Goal: Communication & Community: Answer question/provide support

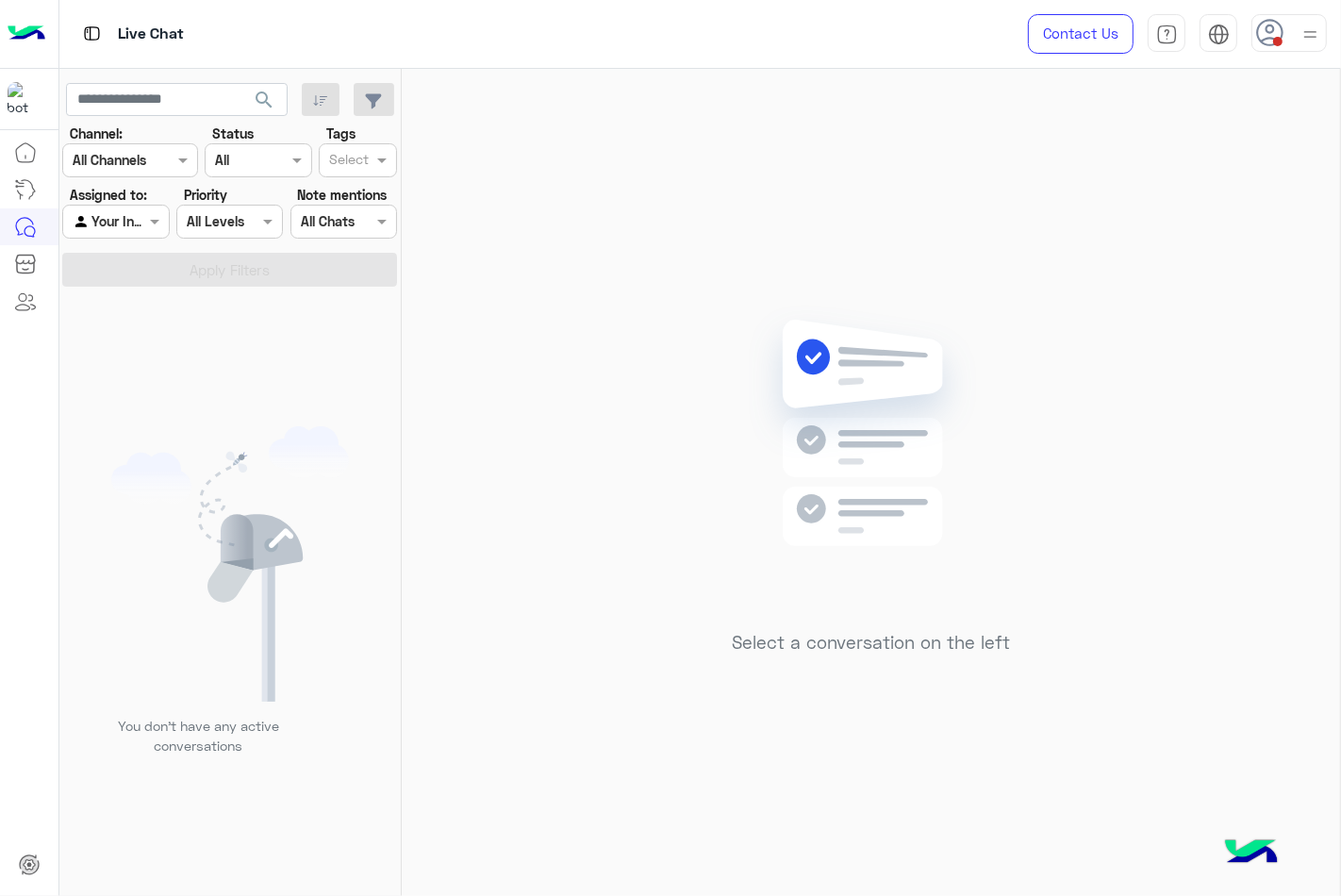
click at [1298, 30] on img at bounding box center [1310, 34] width 23 height 23
click at [1290, 136] on label "Online" at bounding box center [1209, 144] width 206 height 34
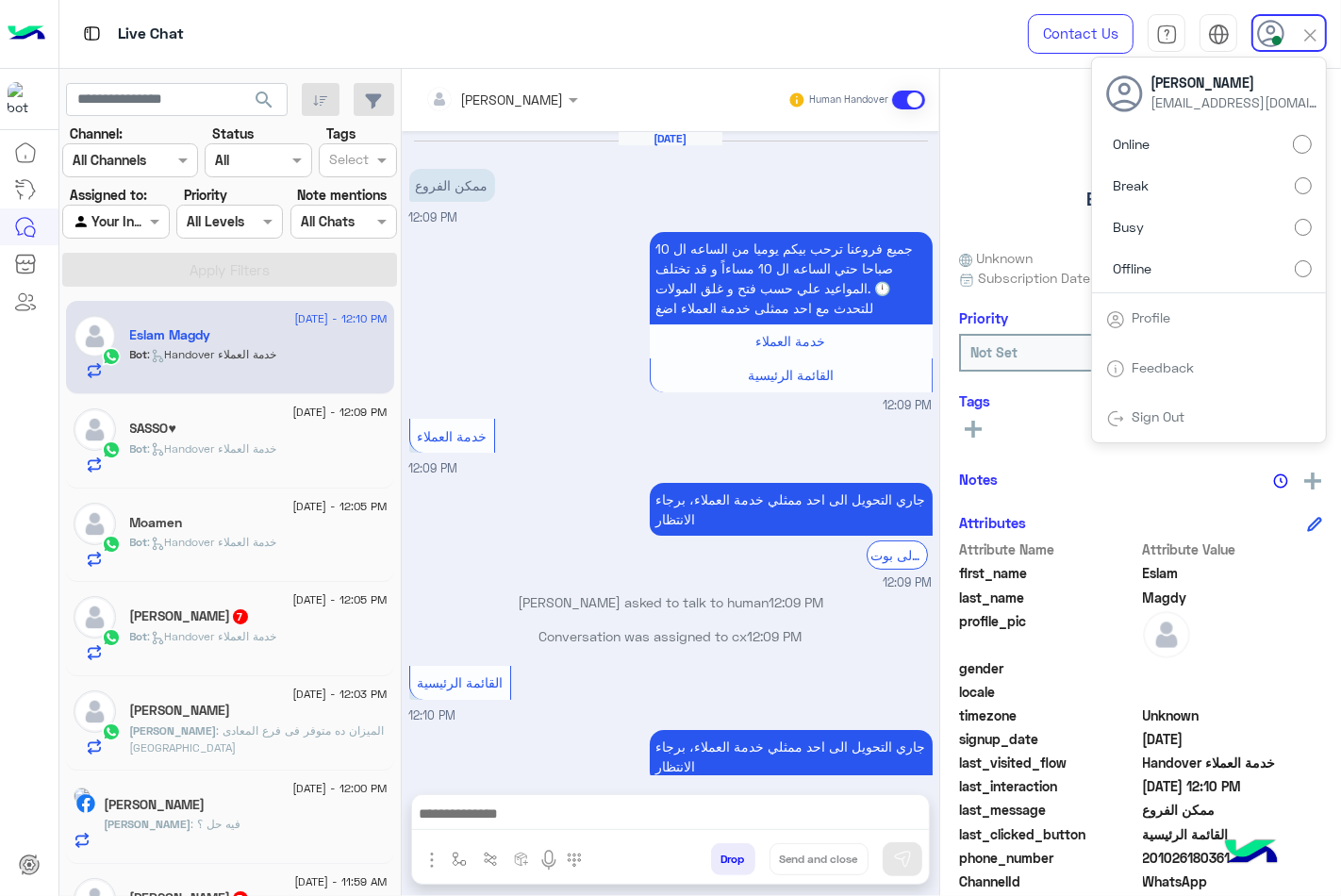
scroll to position [29, 0]
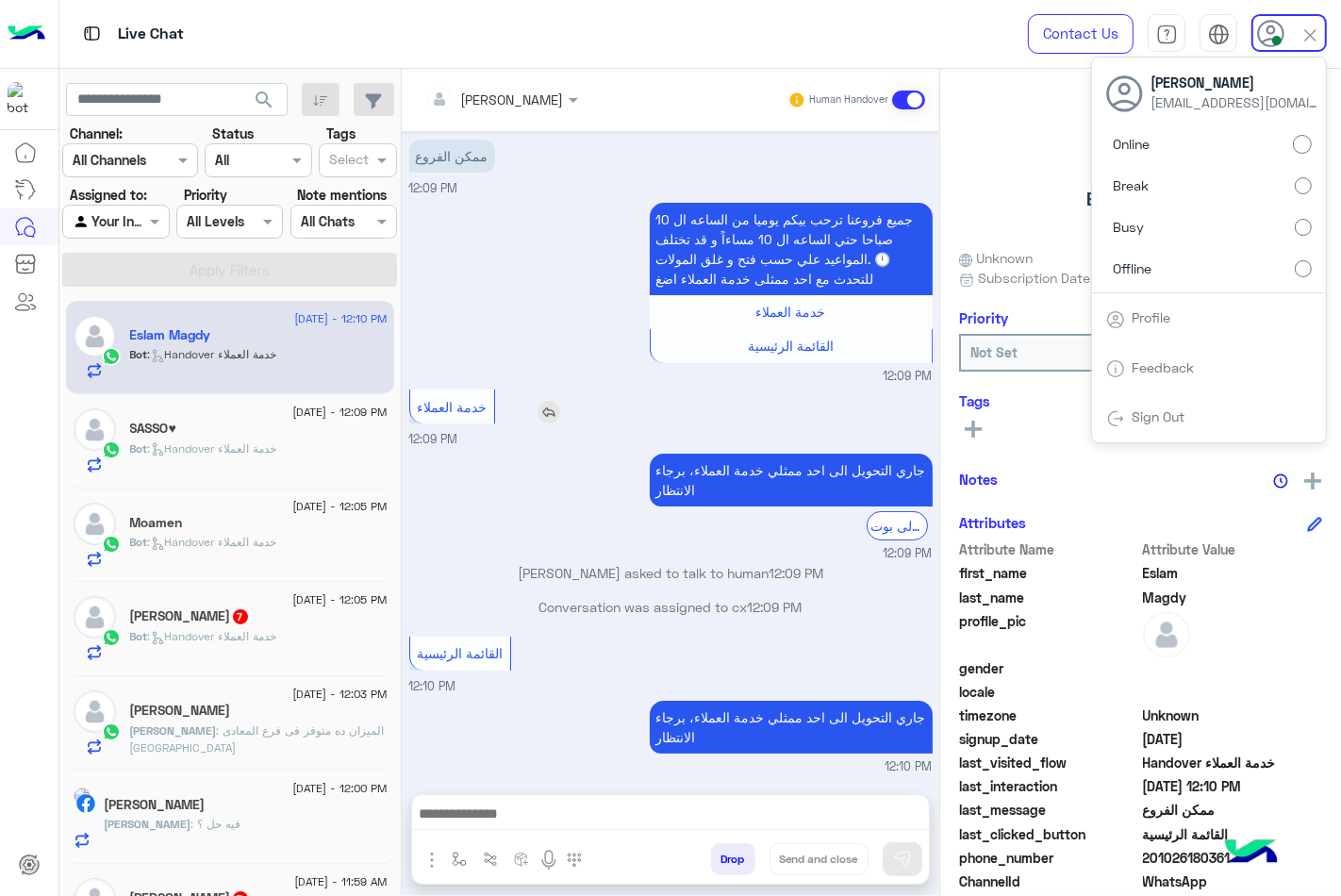
click at [587, 404] on div "خدمة العملاء" at bounding box center [506, 406] width 193 height 34
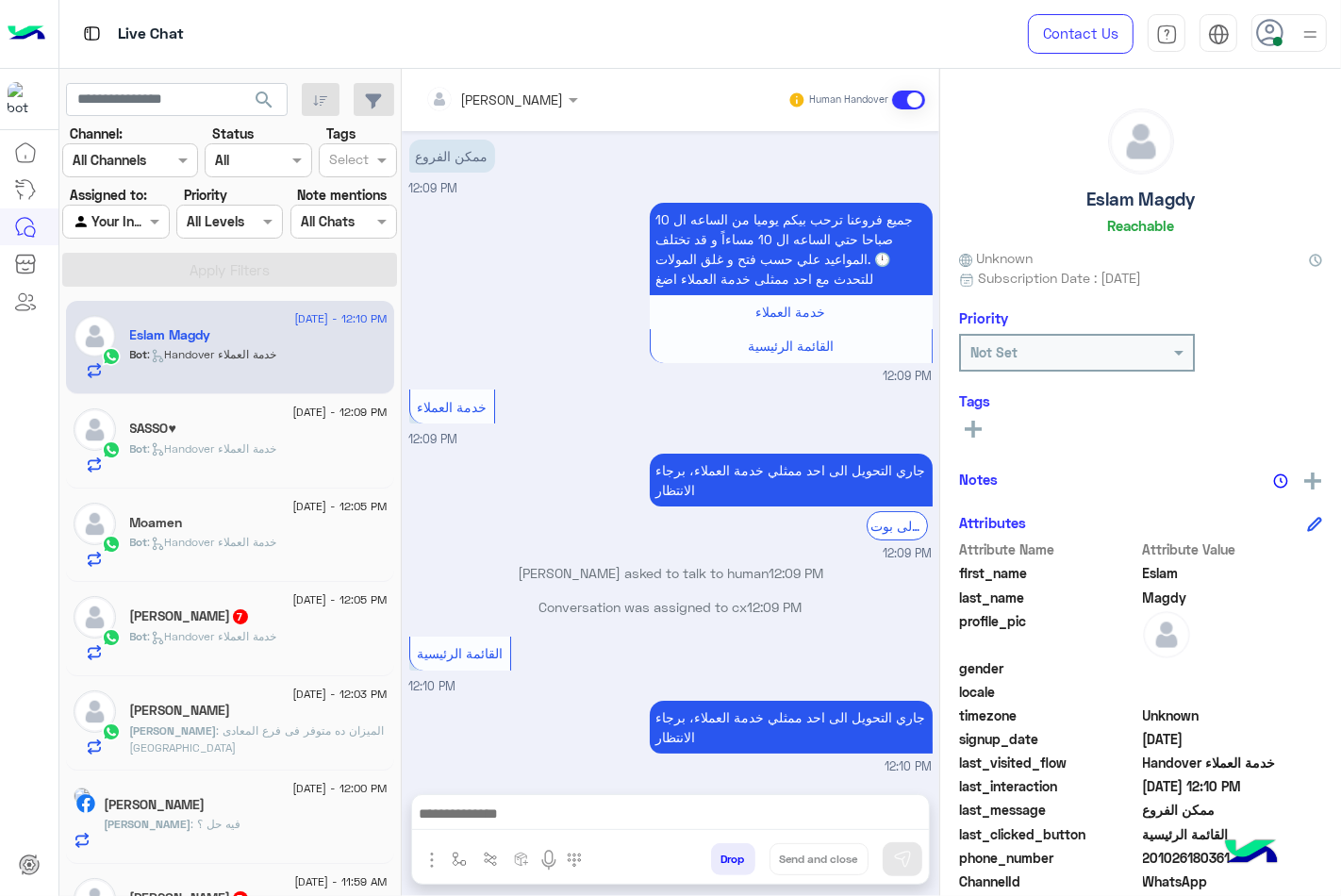
click at [1296, 56] on div "Contact Us Help Center عربي English" at bounding box center [1171, 34] width 342 height 68
click at [1296, 48] on div at bounding box center [1290, 33] width 76 height 38
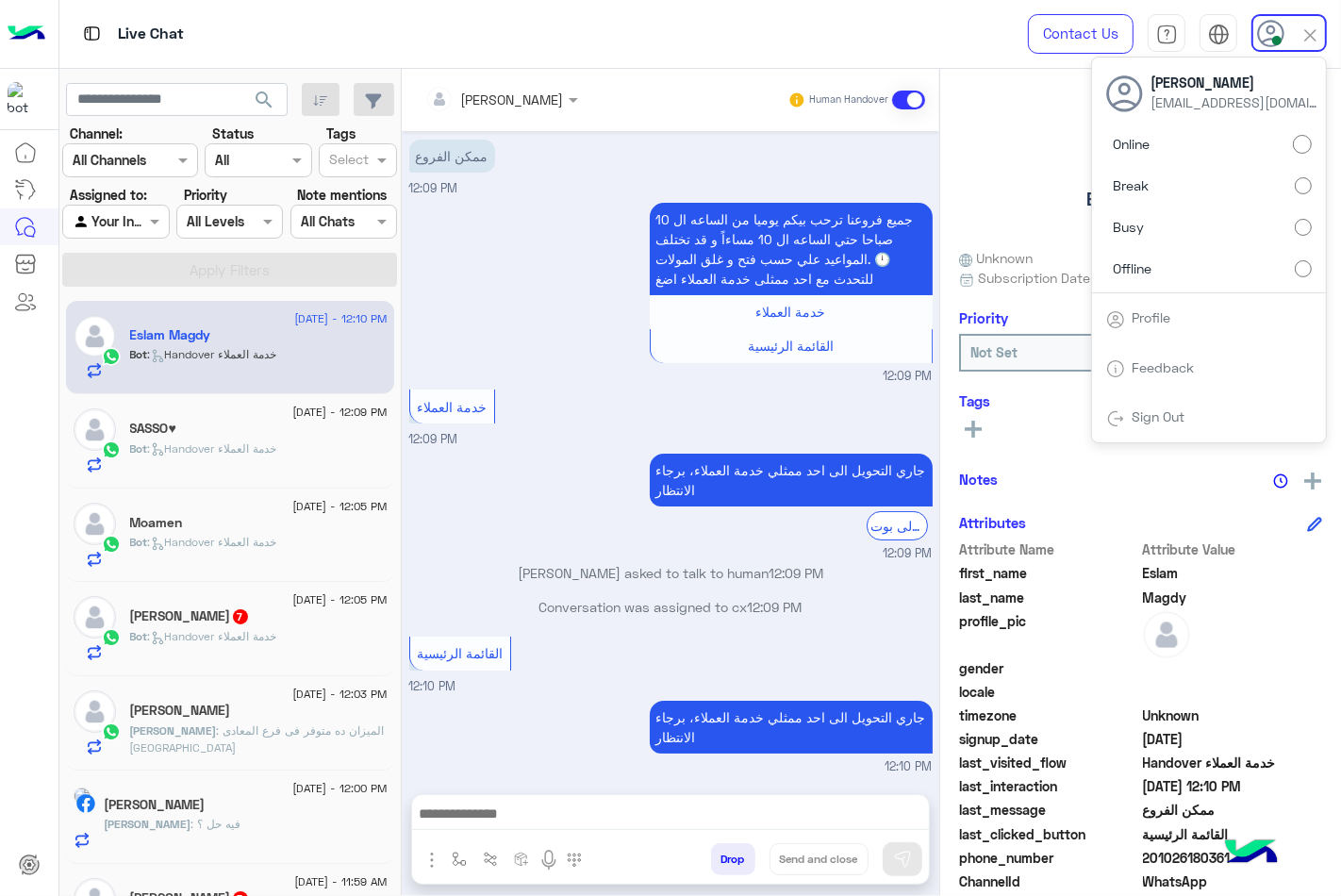
click at [1215, 226] on label "Busy" at bounding box center [1209, 227] width 206 height 34
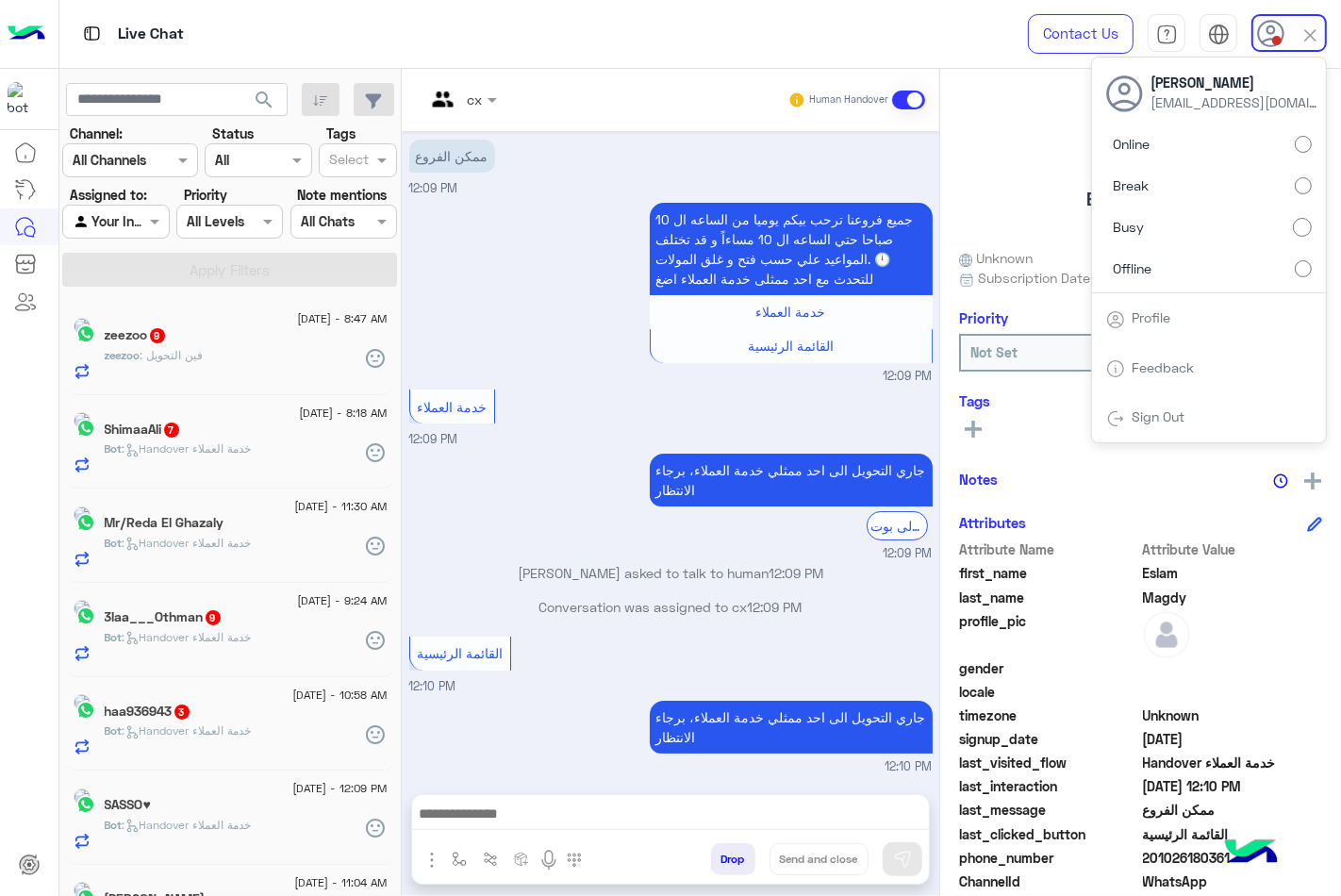
click at [267, 92] on span "search" at bounding box center [263, 99] width 22 height 22
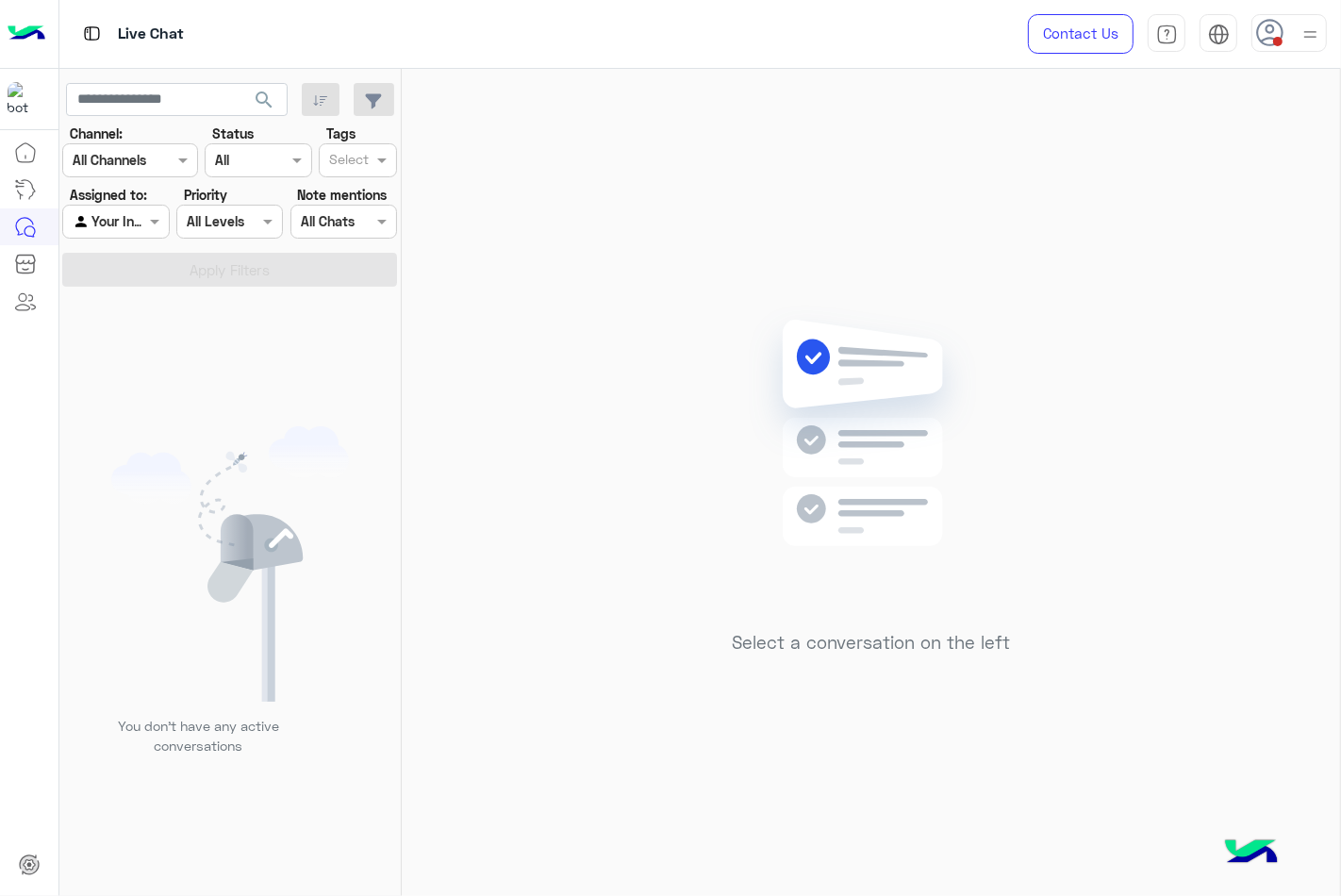
click at [672, 280] on div "Select a conversation on the left" at bounding box center [871, 486] width 938 height 835
